Goal: Information Seeking & Learning: Learn about a topic

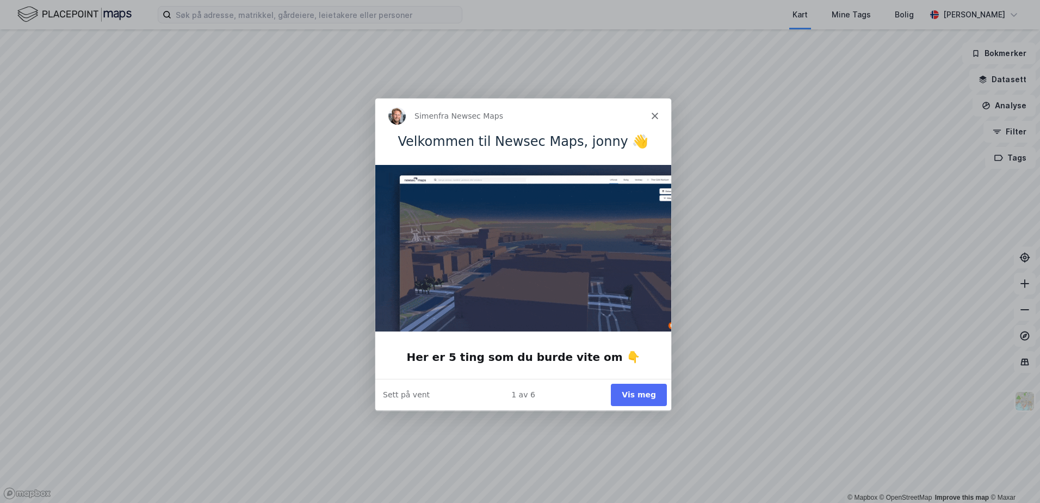
click at [651, 118] on div "Simen fra Newsec Maps" at bounding box center [523, 115] width 296 height 35
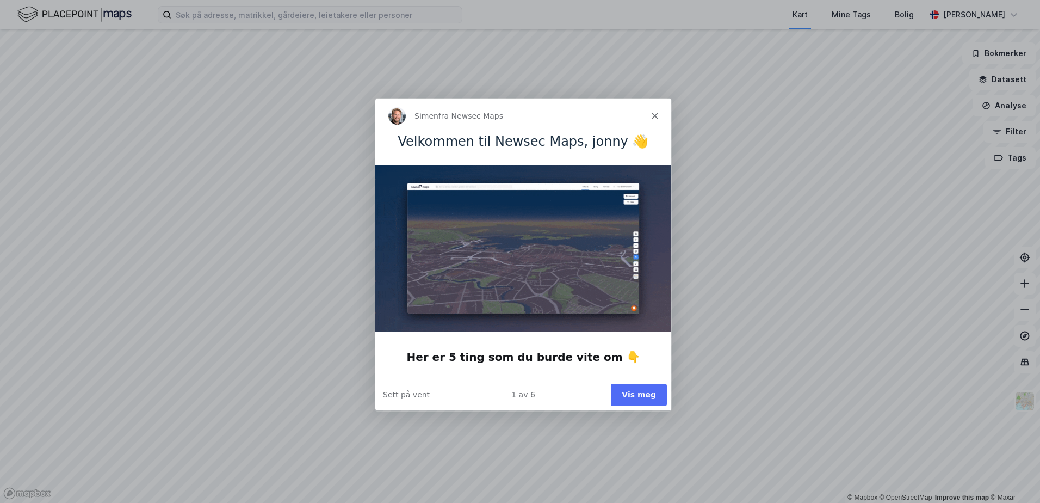
click at [655, 113] on icon "Lukk" at bounding box center [654, 115] width 7 height 7
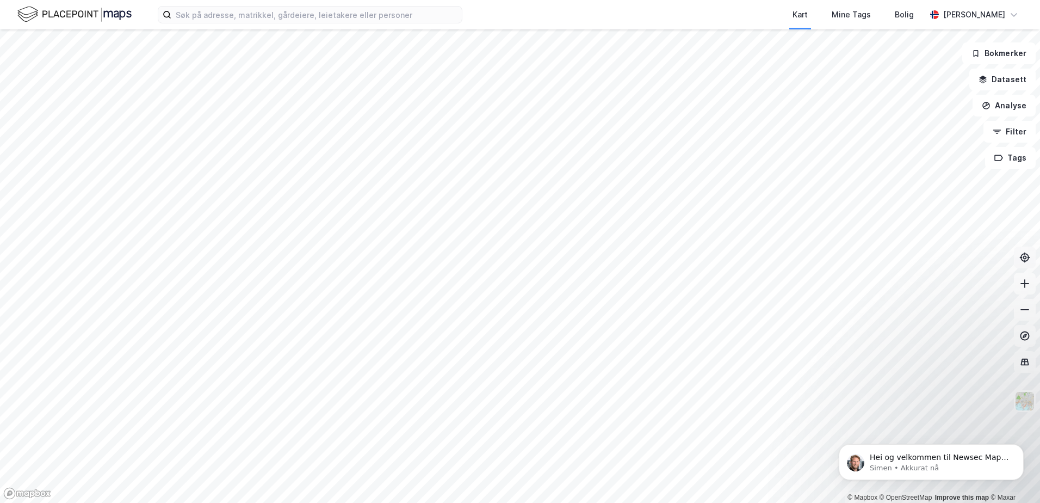
click at [1025, 260] on icon at bounding box center [1025, 257] width 11 height 11
click at [1028, 262] on icon at bounding box center [1025, 257] width 11 height 11
click at [685, 502] on html "Kart Mine Tags Bolig [PERSON_NAME] © Mapbox © OpenStreetMap Improve this map © …" at bounding box center [520, 251] width 1040 height 503
click at [645, 502] on html "Kart Mine Tags Bolig [PERSON_NAME] © Mapbox © OpenStreetMap Improve this map © …" at bounding box center [520, 251] width 1040 height 503
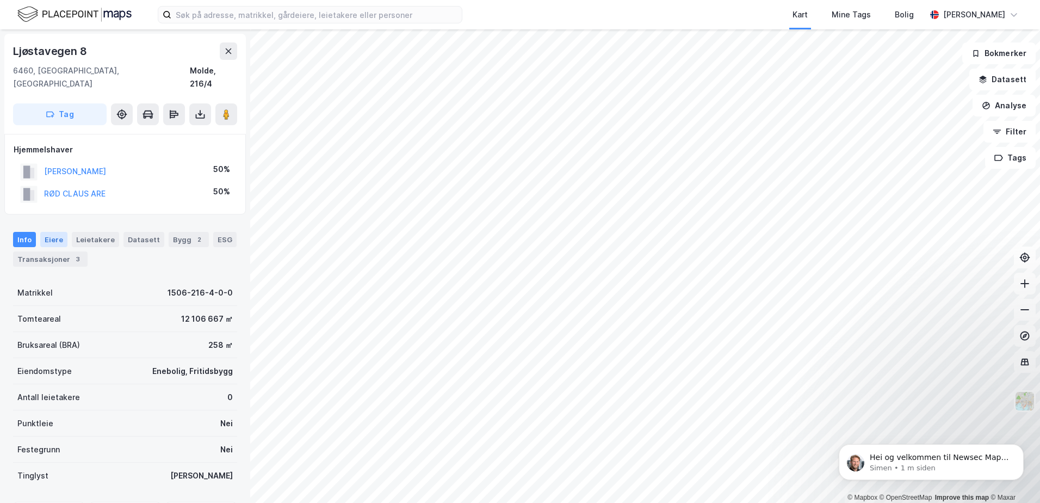
click at [48, 232] on div "Eiere" at bounding box center [53, 239] width 27 height 15
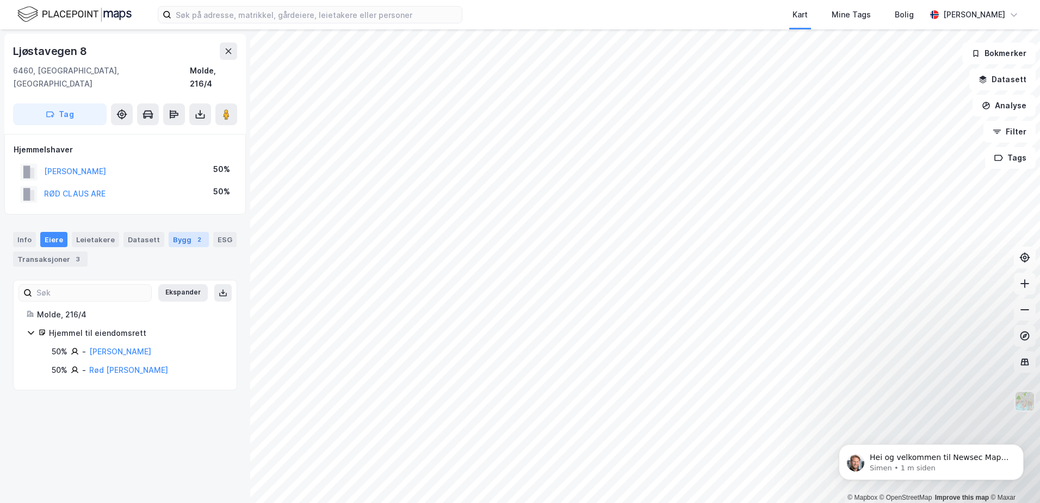
click at [180, 232] on div "Bygg 2" at bounding box center [189, 239] width 40 height 15
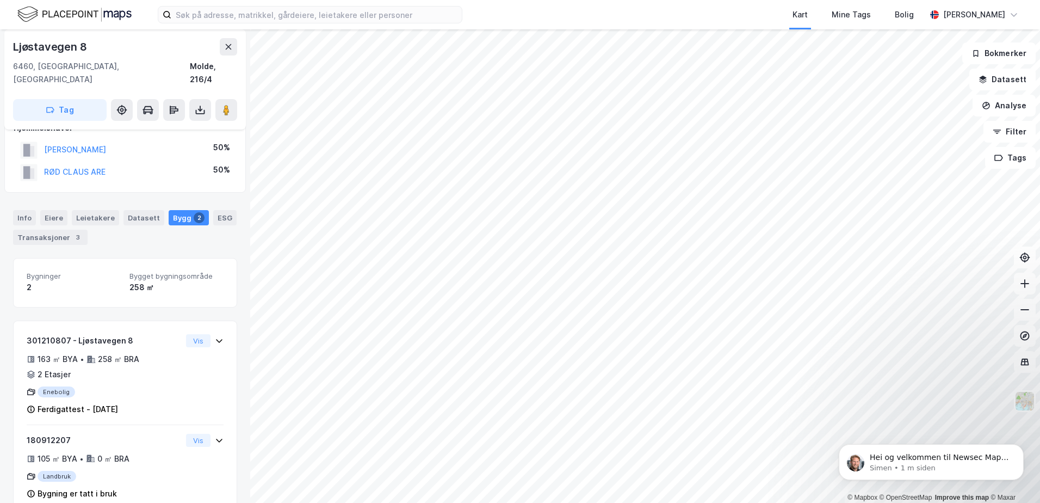
scroll to position [33, 0]
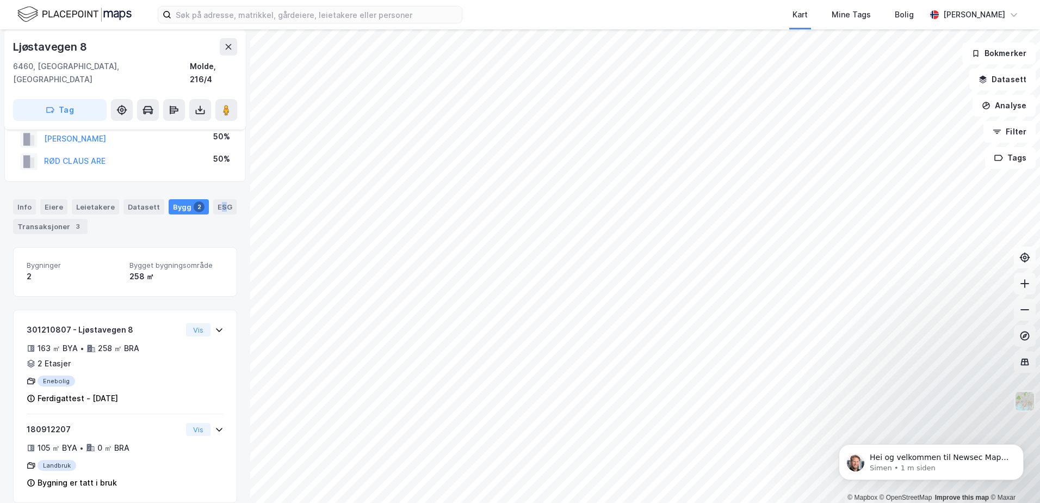
click at [215, 199] on div "ESG" at bounding box center [224, 206] width 23 height 15
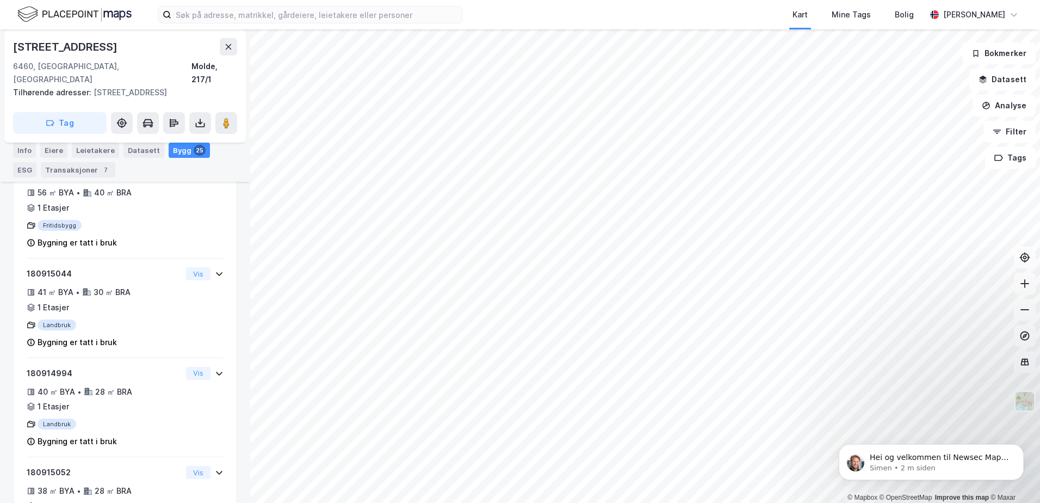
scroll to position [250, 0]
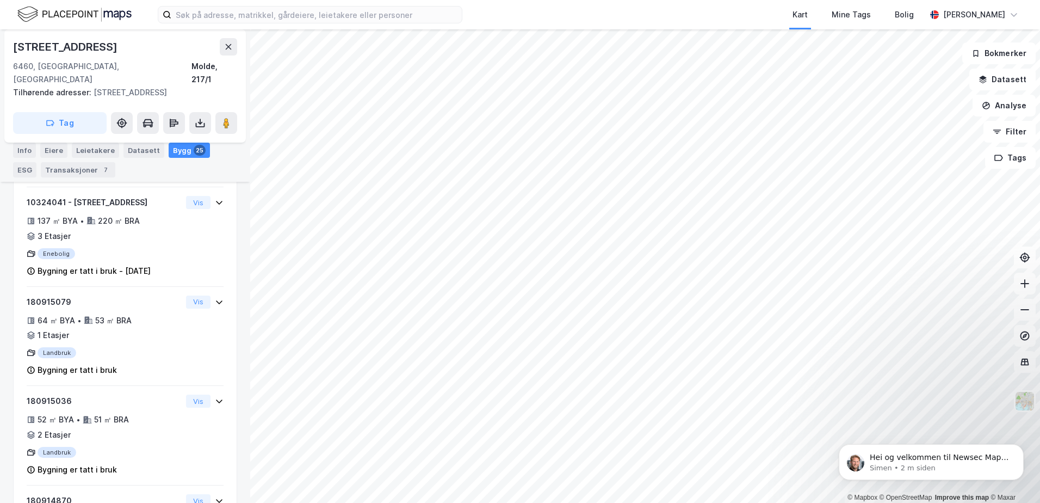
click at [561, 0] on html "Kart Mine Tags Bolig [PERSON_NAME] © Mapbox © OpenStreetMap Improve this map © …" at bounding box center [520, 251] width 1040 height 503
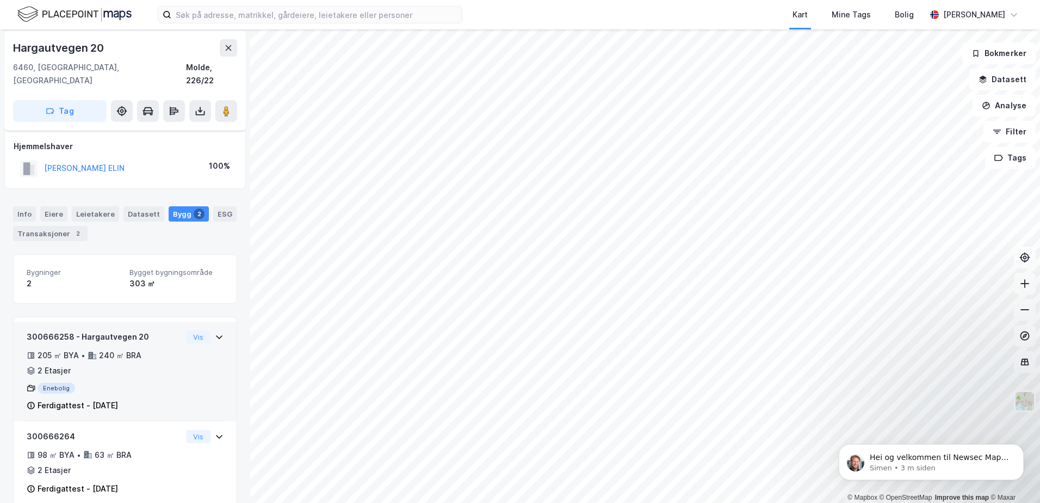
scroll to position [9, 0]
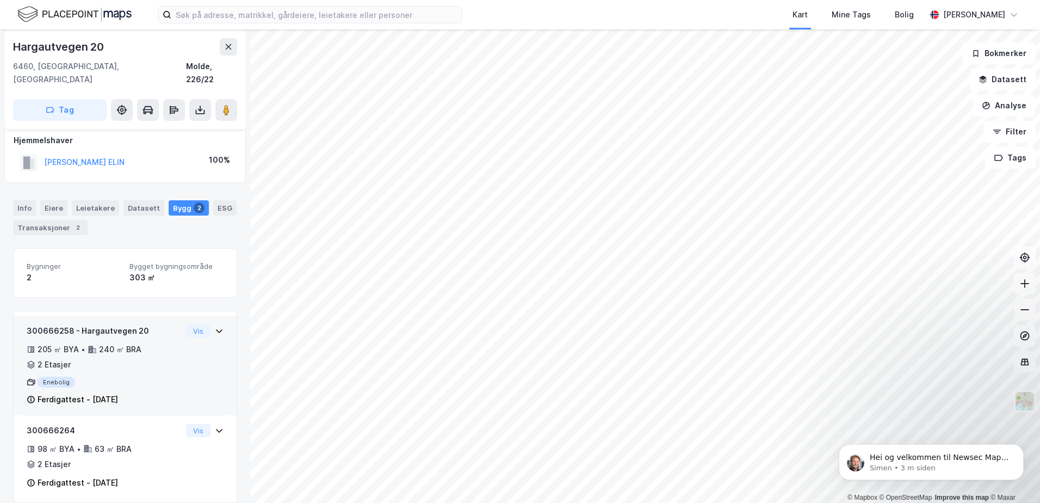
click at [215, 326] on icon at bounding box center [219, 330] width 9 height 9
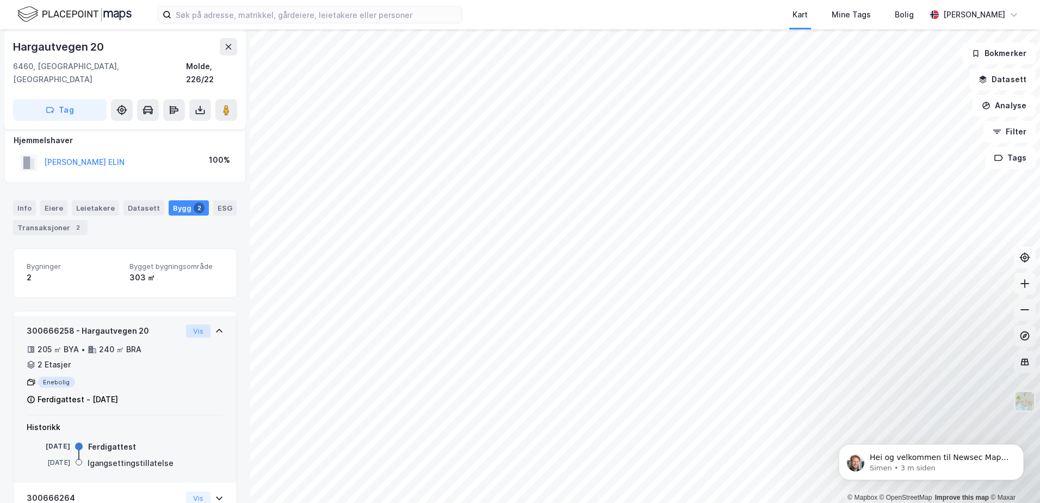
click at [188, 324] on button "Vis" at bounding box center [198, 330] width 24 height 13
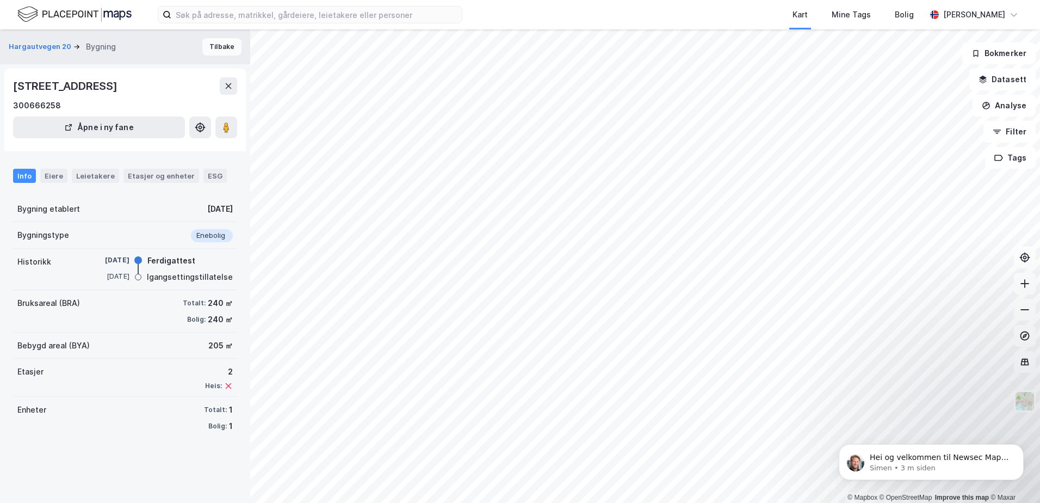
click at [213, 41] on button "Tilbake" at bounding box center [221, 46] width 39 height 17
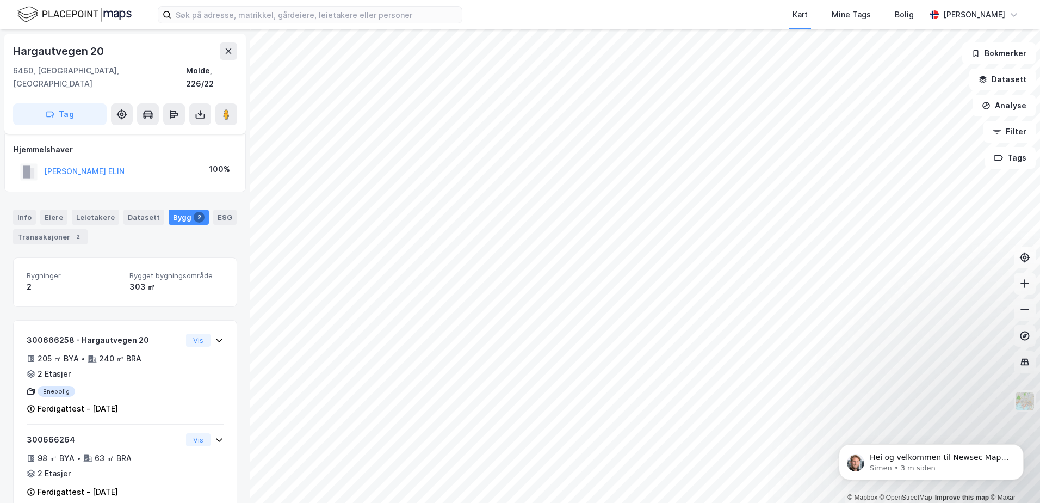
scroll to position [9, 0]
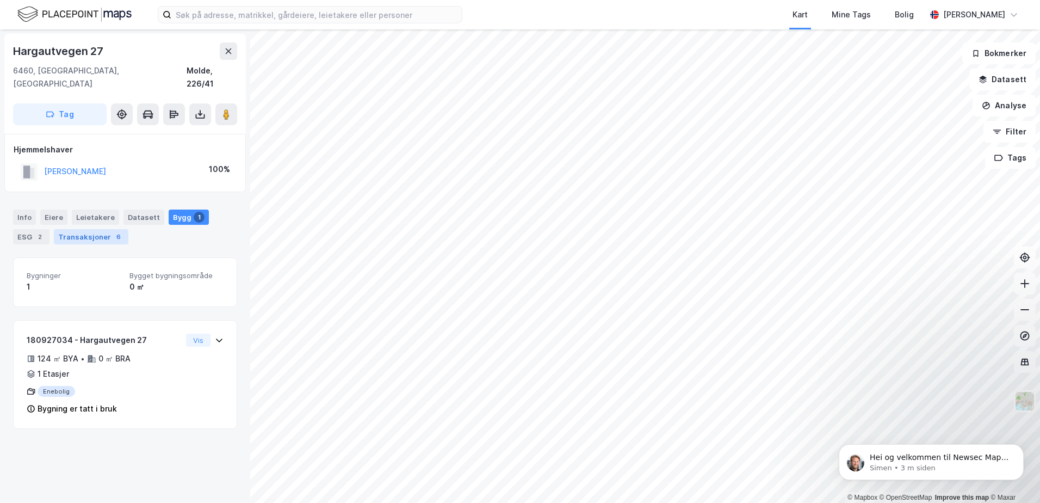
click at [90, 229] on div "Transaksjoner 6" at bounding box center [91, 236] width 75 height 15
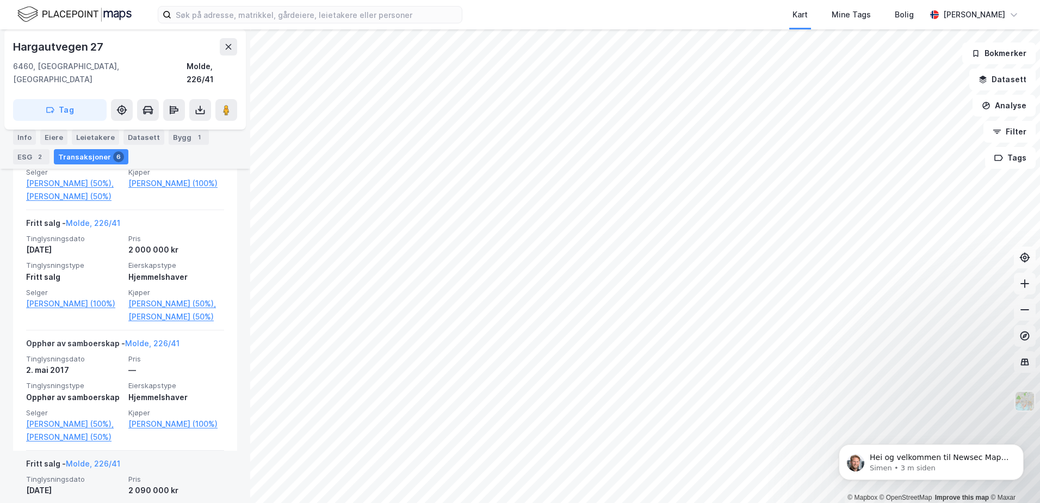
scroll to position [353, 0]
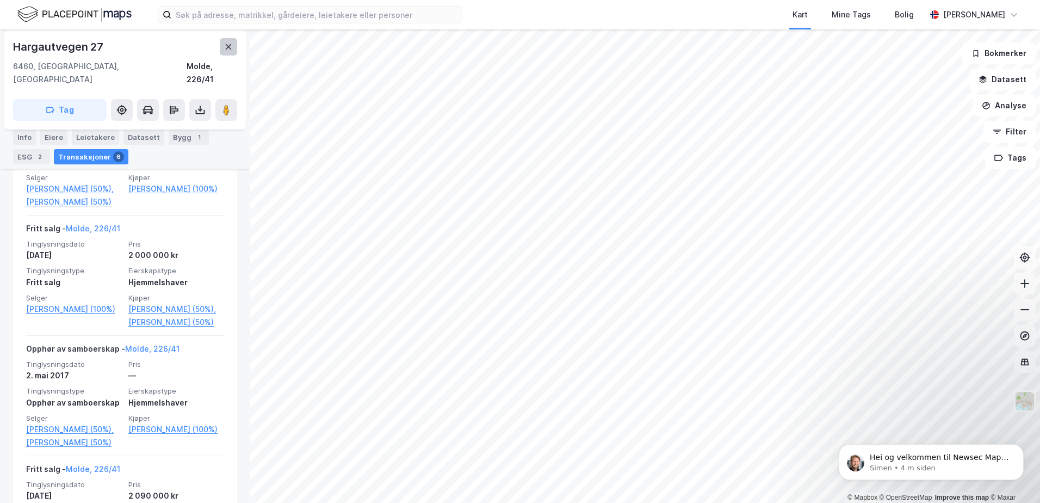
click at [225, 49] on icon at bounding box center [228, 46] width 9 height 9
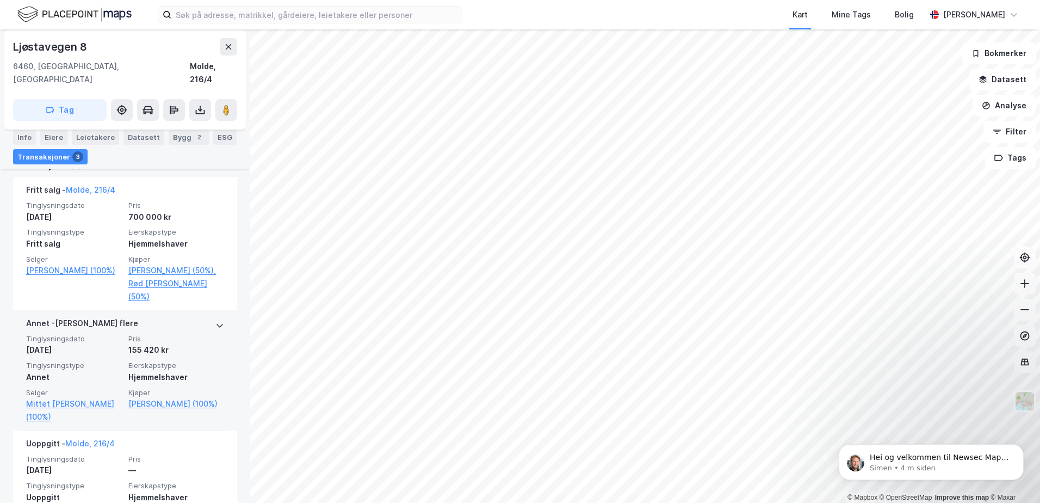
scroll to position [273, 0]
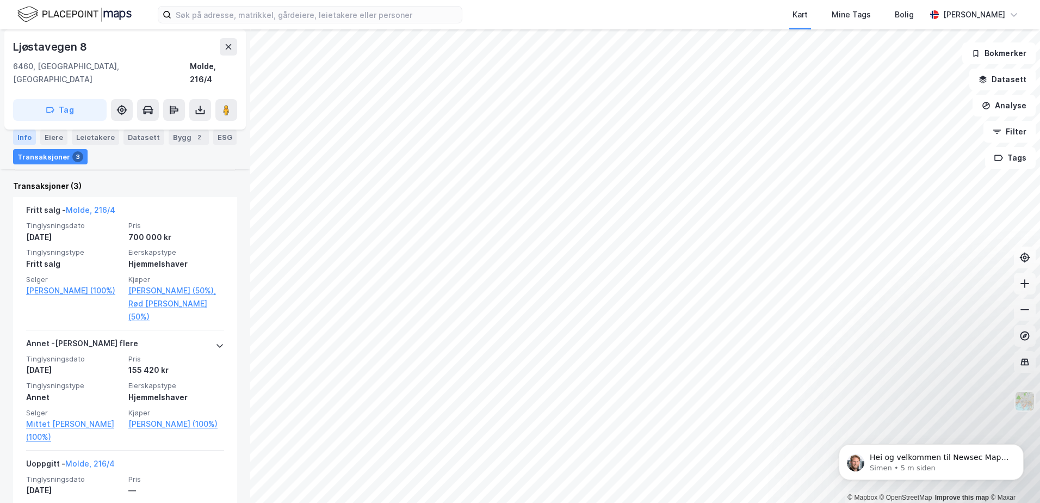
click at [28, 136] on div "Info" at bounding box center [24, 136] width 23 height 15
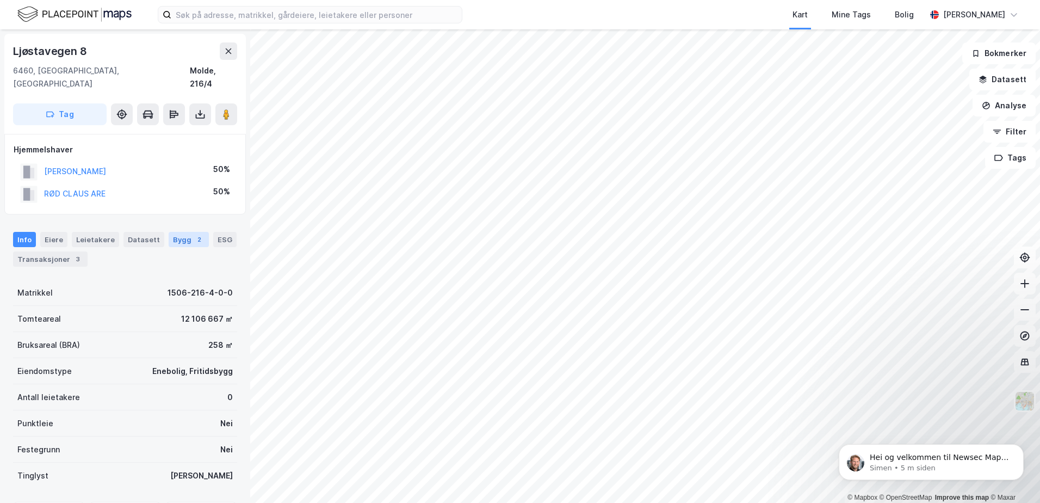
click at [180, 232] on div "Bygg 2" at bounding box center [189, 239] width 40 height 15
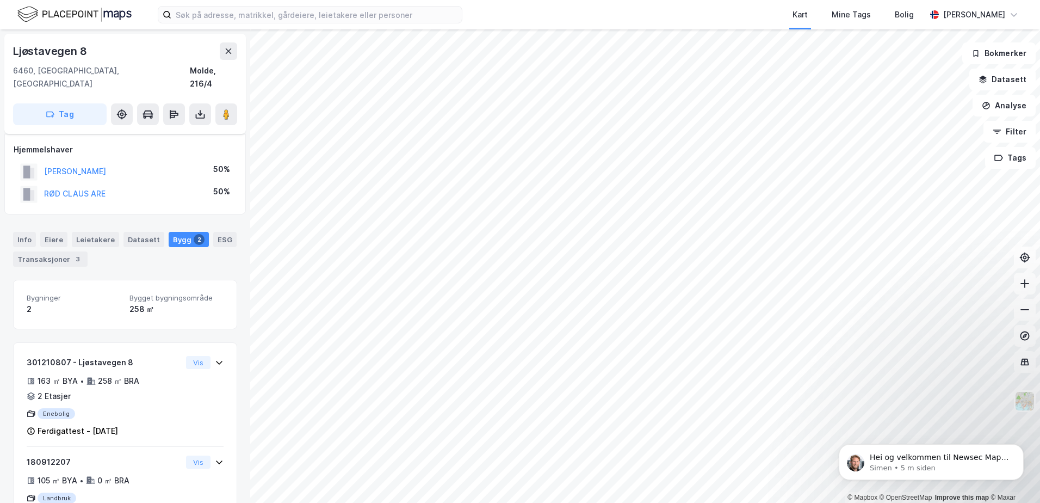
scroll to position [33, 0]
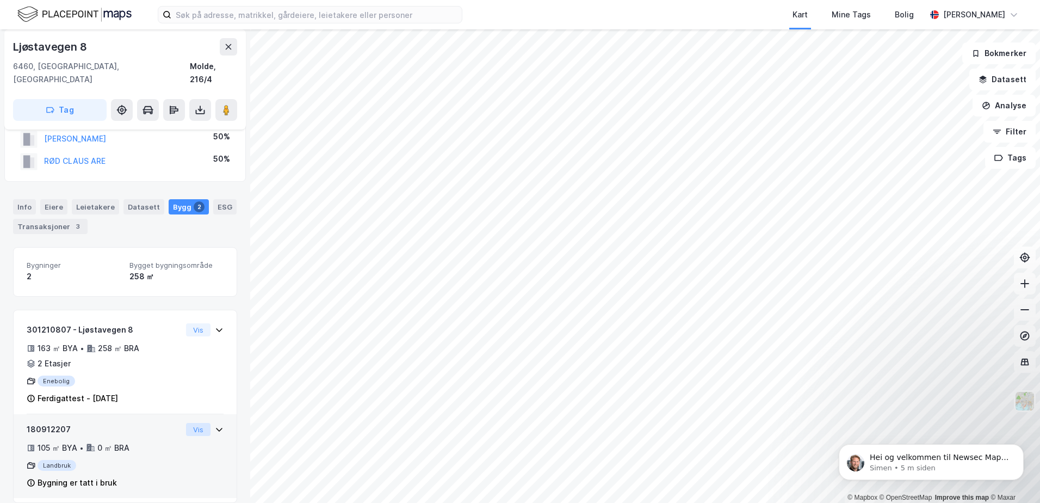
click at [186, 423] on button "Vis" at bounding box center [198, 429] width 24 height 13
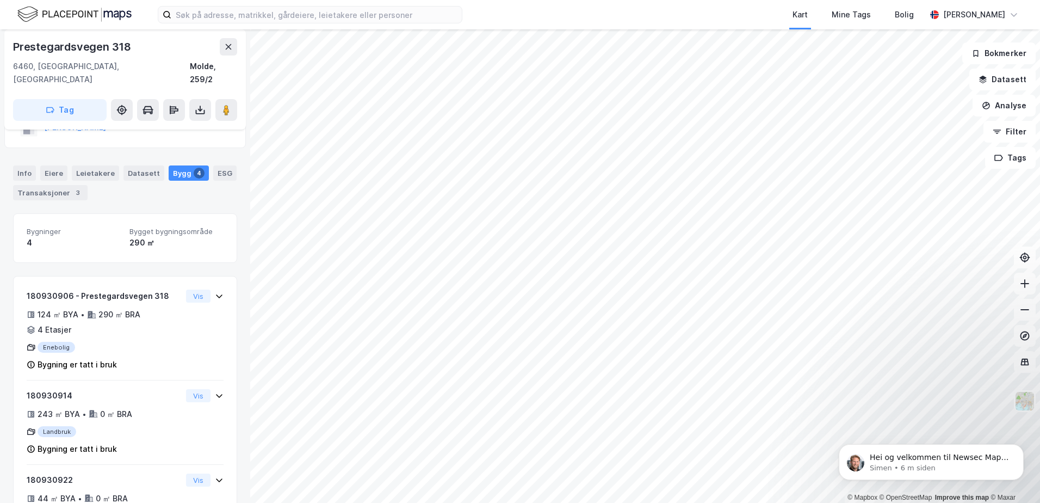
scroll to position [178, 0]
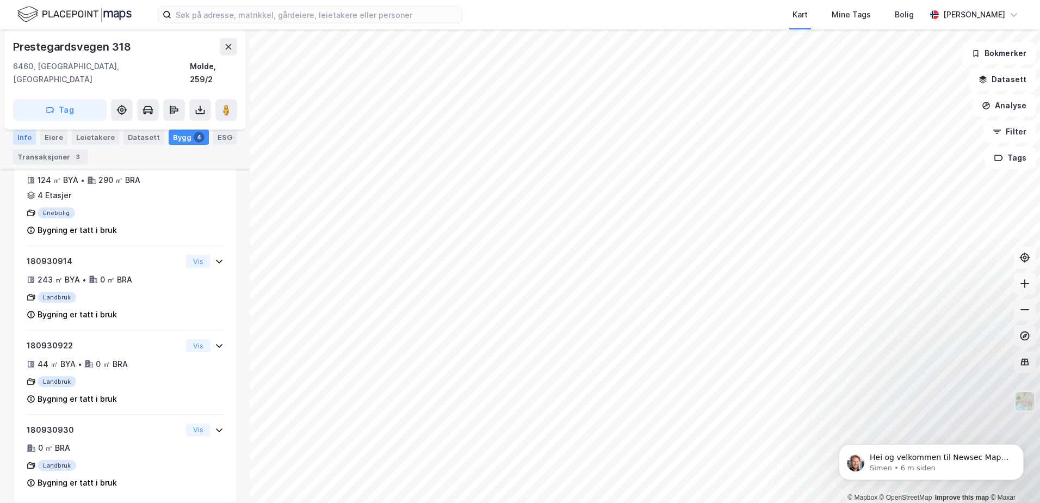
click at [24, 137] on div "Info" at bounding box center [24, 136] width 23 height 15
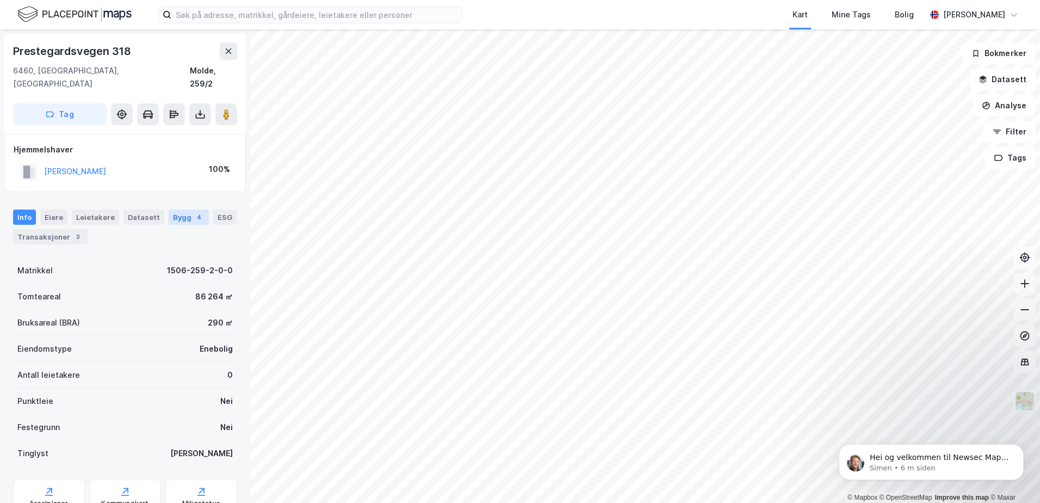
click at [176, 209] on div "Bygg 4" at bounding box center [189, 216] width 40 height 15
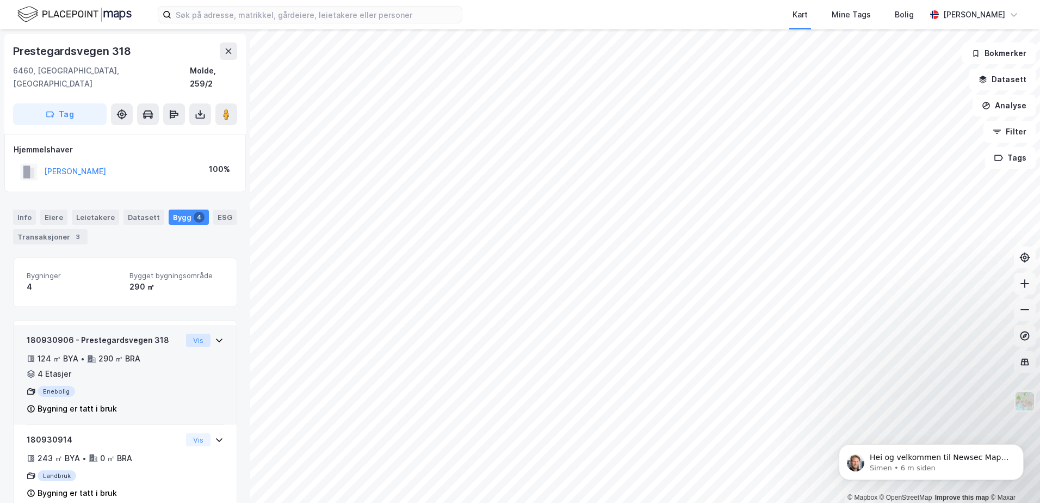
click at [192, 334] on button "Vis" at bounding box center [198, 340] width 24 height 13
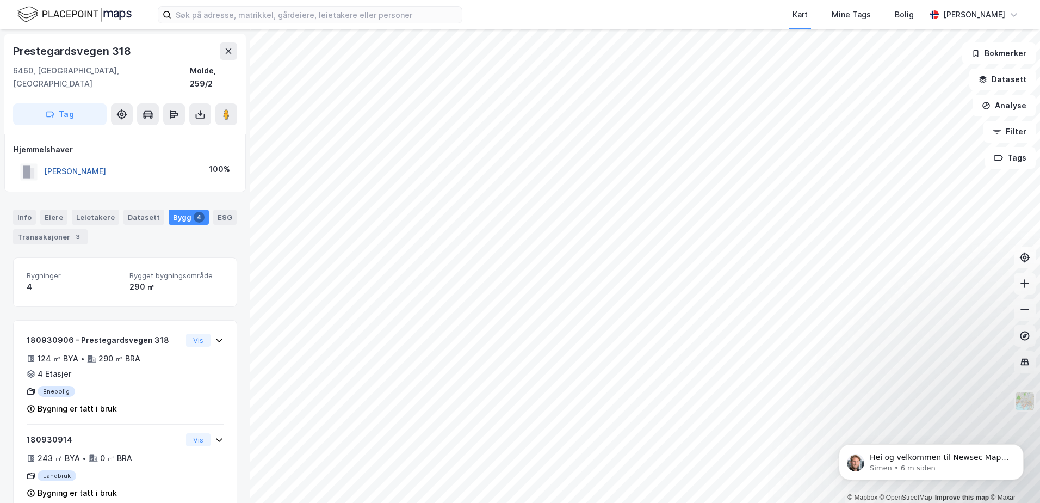
scroll to position [2, 0]
click at [59, 227] on div "Transaksjoner 3" at bounding box center [50, 234] width 75 height 15
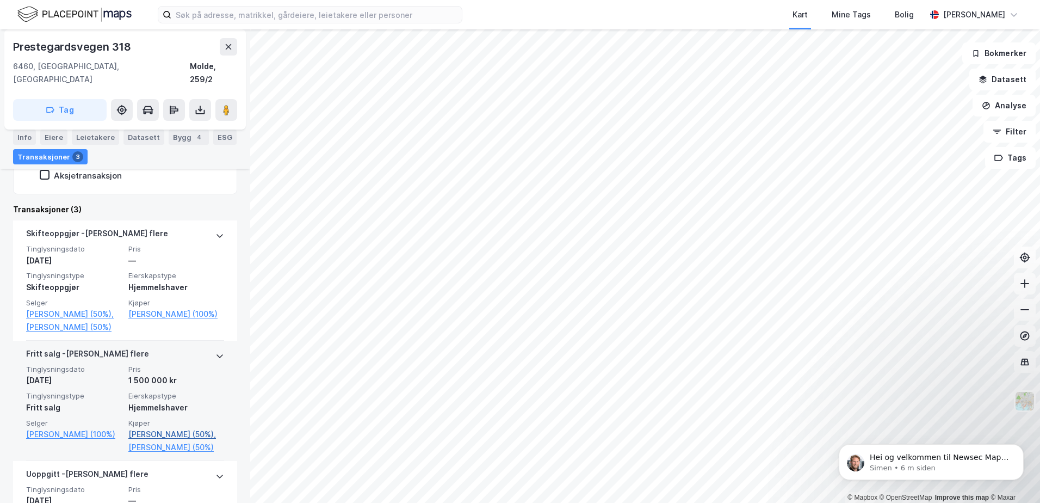
scroll to position [209, 0]
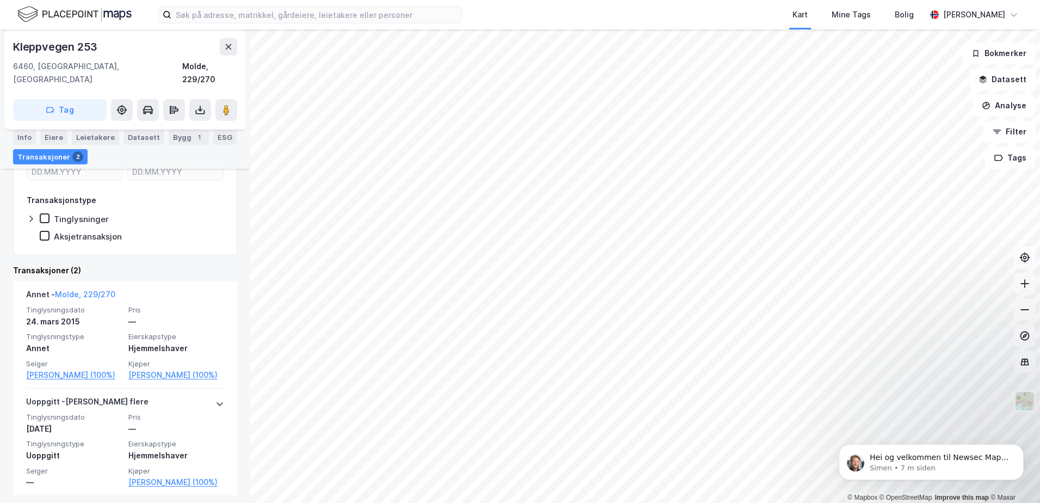
scroll to position [185, 0]
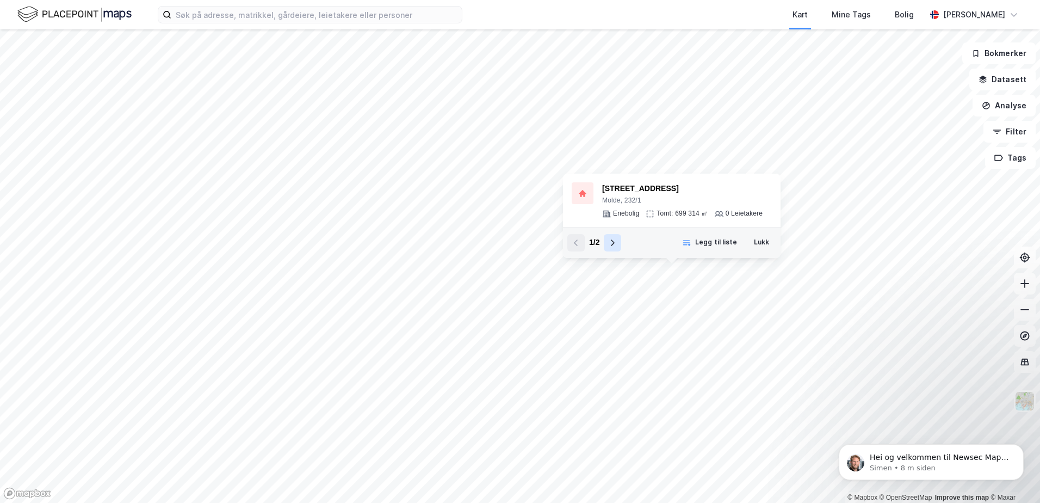
click at [609, 242] on icon at bounding box center [612, 242] width 9 height 9
click at [635, 189] on div "[STREET_ADDRESS]" at bounding box center [682, 188] width 161 height 13
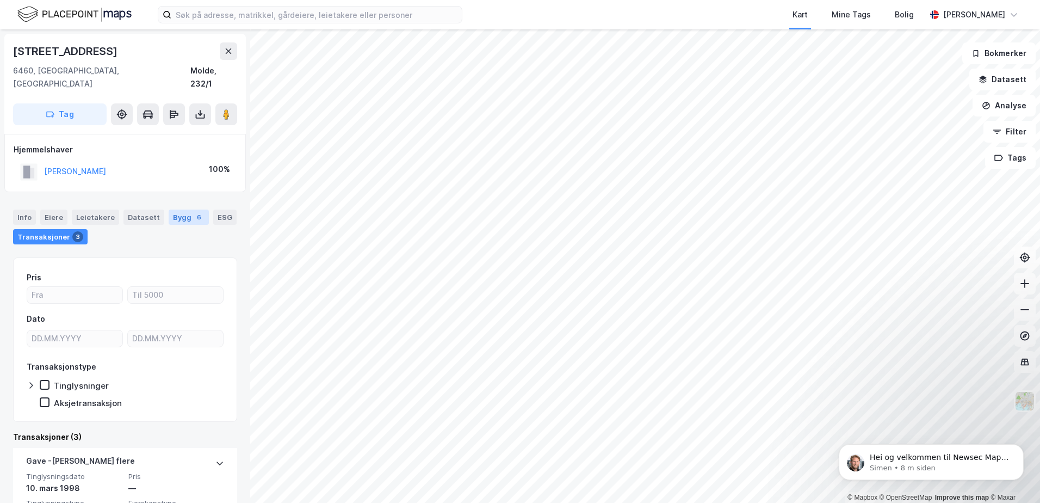
click at [176, 209] on div "Bygg 6" at bounding box center [189, 216] width 40 height 15
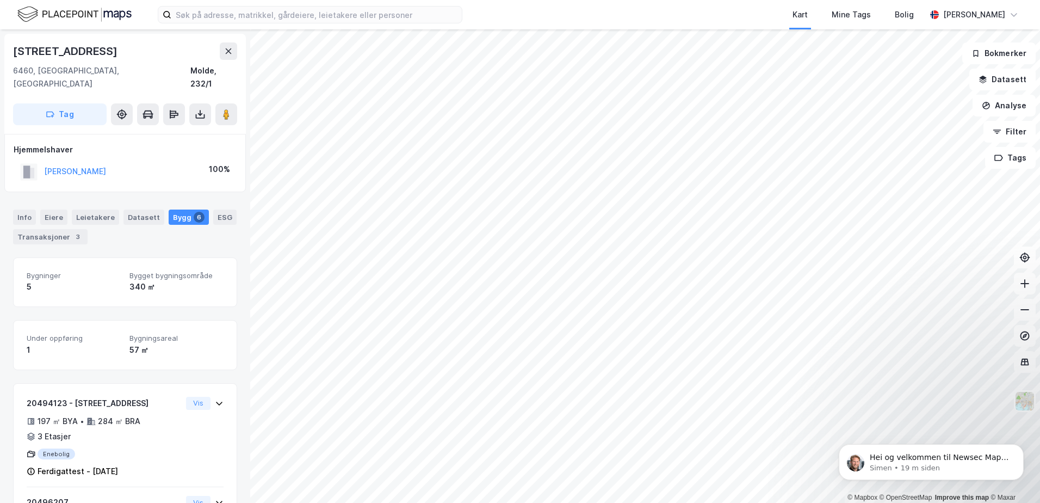
click at [775, 502] on html "Kart Mine Tags Bolig [PERSON_NAME] © Mapbox © OpenStreetMap Improve this map © …" at bounding box center [520, 251] width 1040 height 503
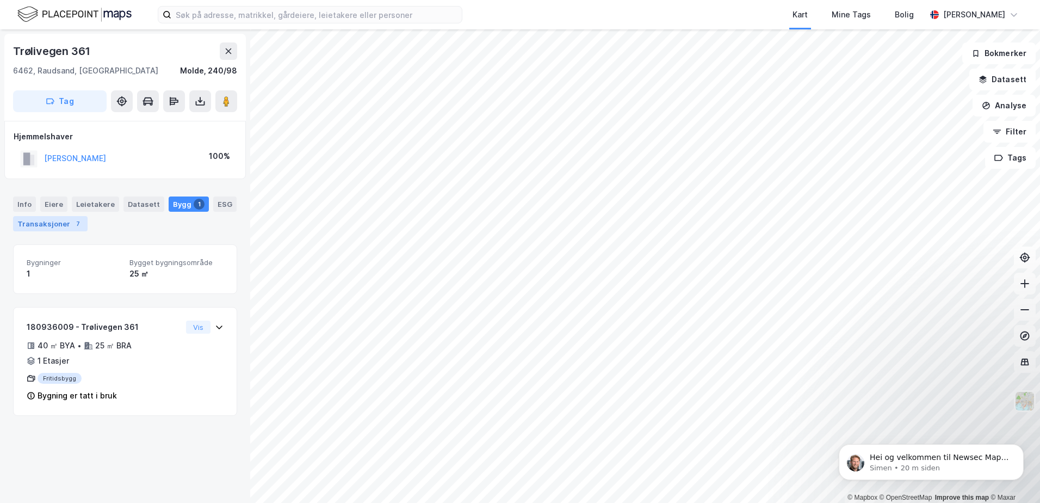
click at [54, 220] on div "Transaksjoner 7" at bounding box center [50, 223] width 75 height 15
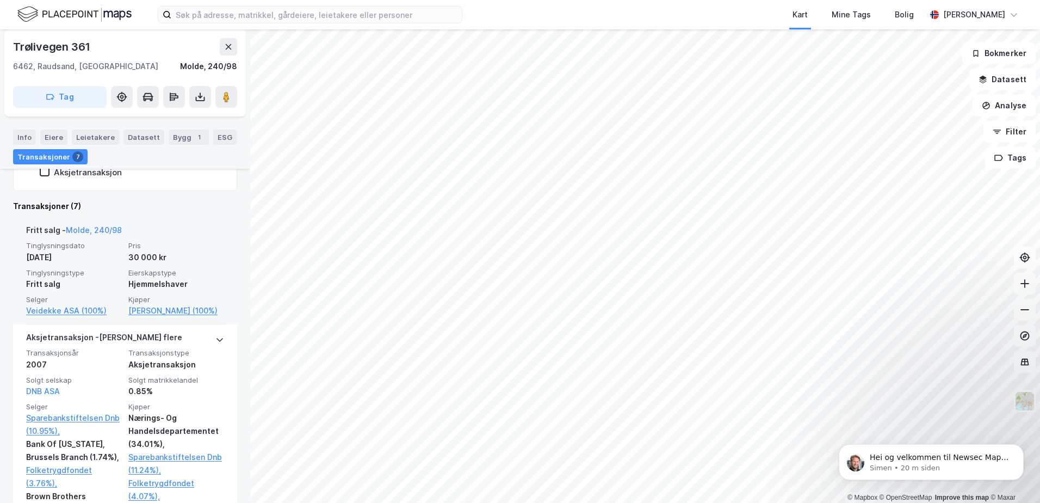
scroll to position [163, 0]
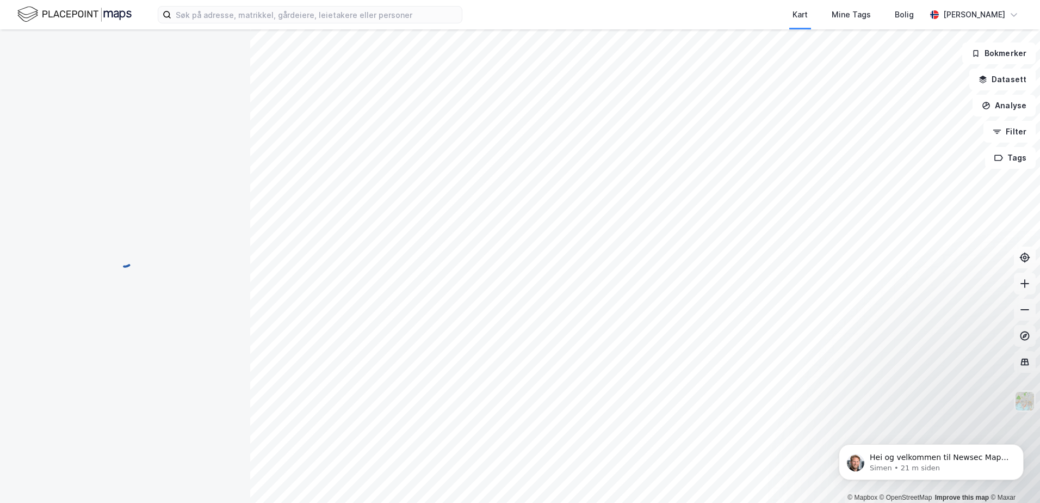
scroll to position [1, 0]
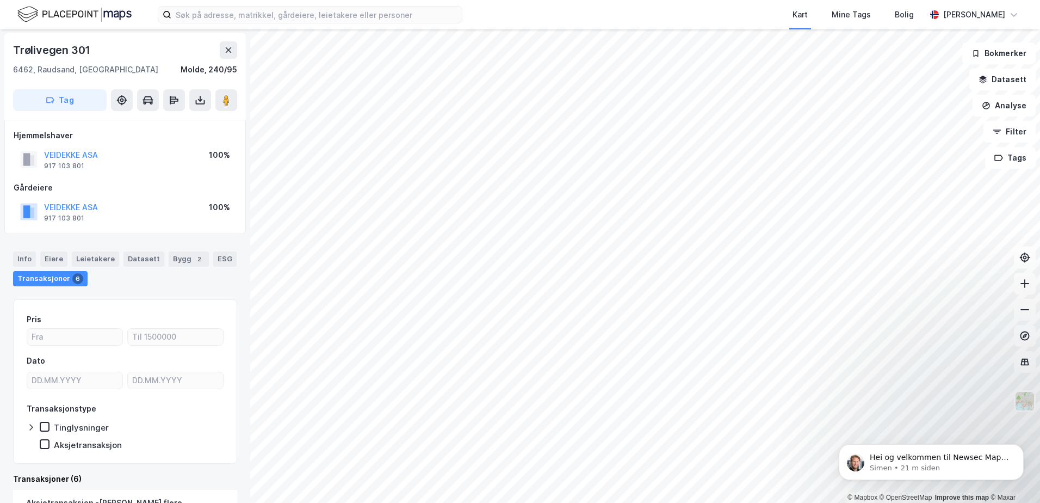
click at [38, 282] on div "Transaksjoner 6" at bounding box center [50, 278] width 75 height 15
click at [98, 266] on div "Leietakere" at bounding box center [95, 258] width 47 height 15
click at [97, 260] on div "Leietakere" at bounding box center [95, 258] width 47 height 15
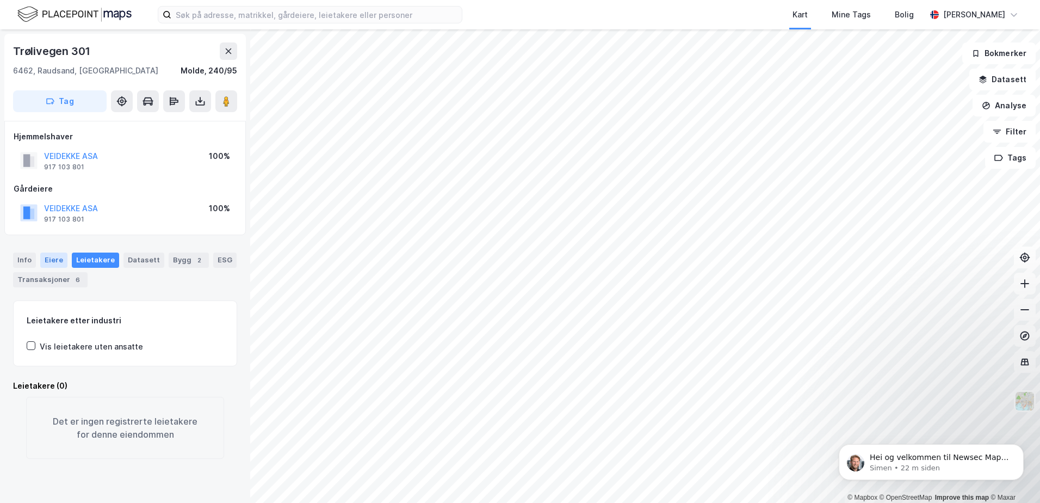
click at [51, 261] on div "Eiere" at bounding box center [53, 259] width 27 height 15
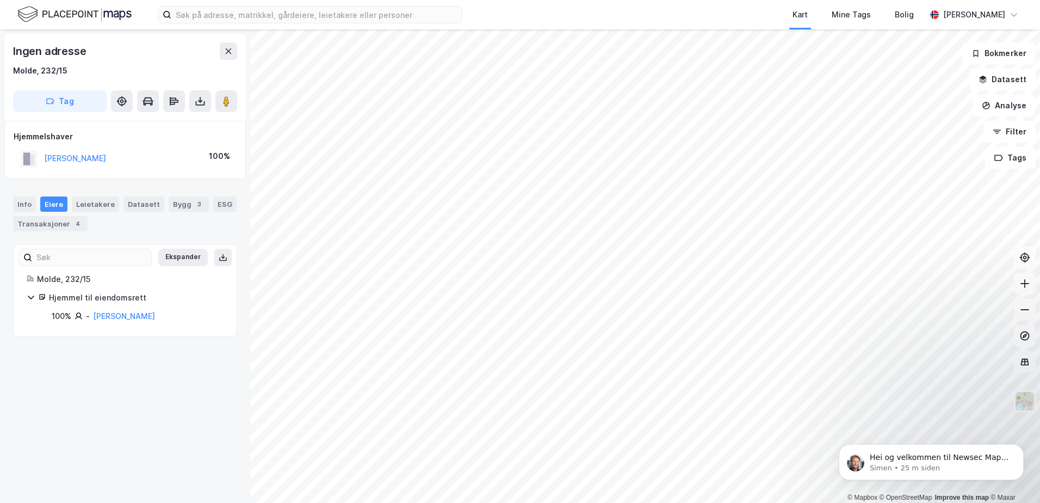
click at [56, 221] on div "Transaksjoner 4" at bounding box center [50, 223] width 75 height 15
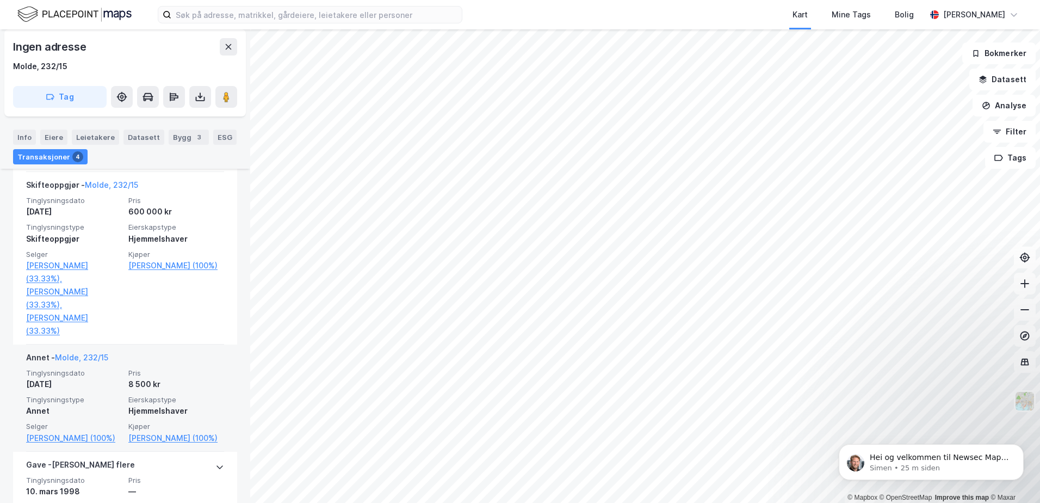
scroll to position [452, 0]
